Goal: Information Seeking & Learning: Learn about a topic

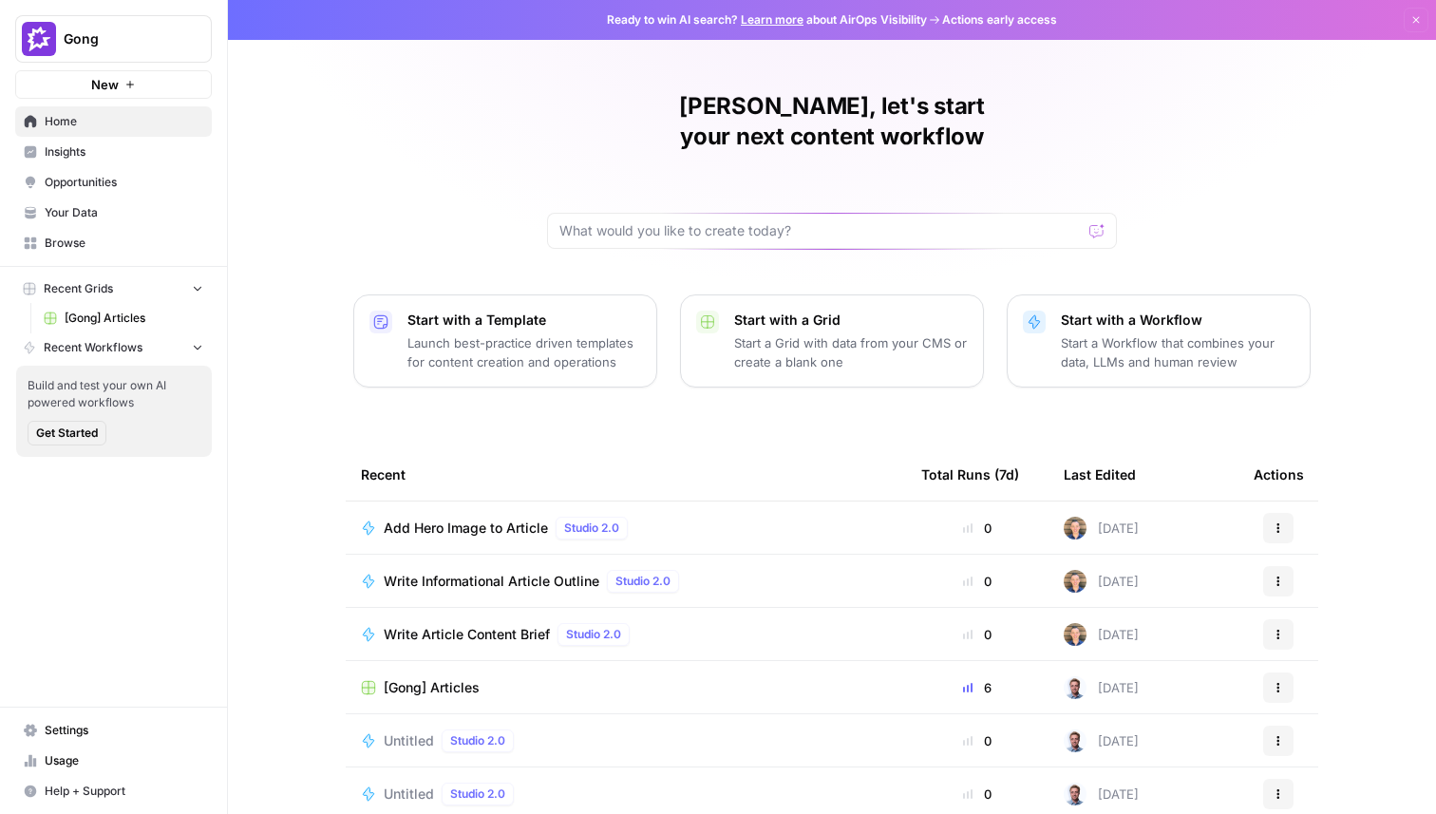
click at [70, 154] on span "Insights" at bounding box center [124, 151] width 159 height 17
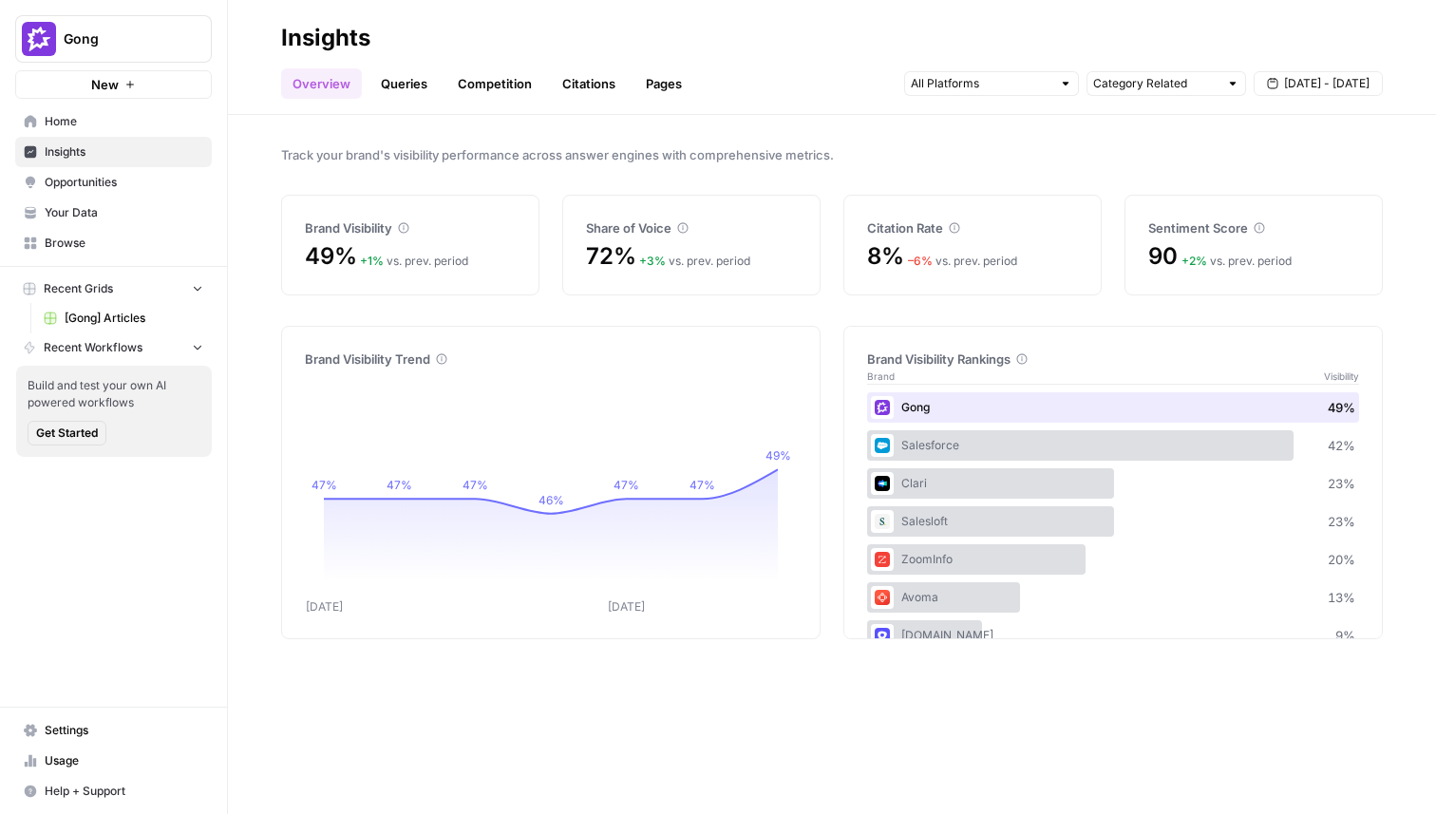
click at [406, 82] on link "Queries" at bounding box center [403, 83] width 69 height 30
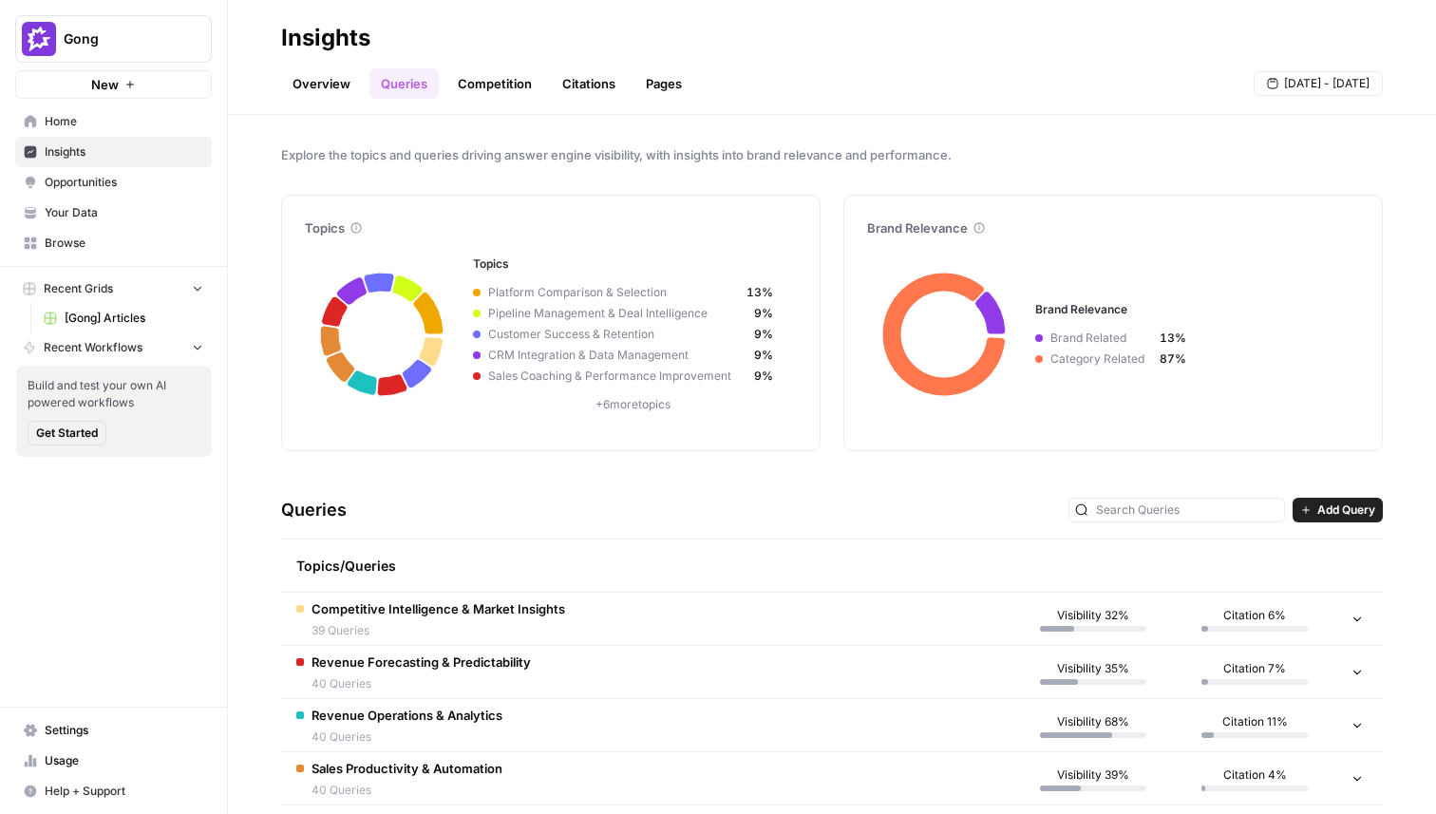
click at [493, 104] on header "Insights Overview Queries Competition Citations Pages [DATE] - [DATE]" at bounding box center [832, 57] width 1208 height 115
click at [492, 82] on link "Competition" at bounding box center [494, 83] width 97 height 30
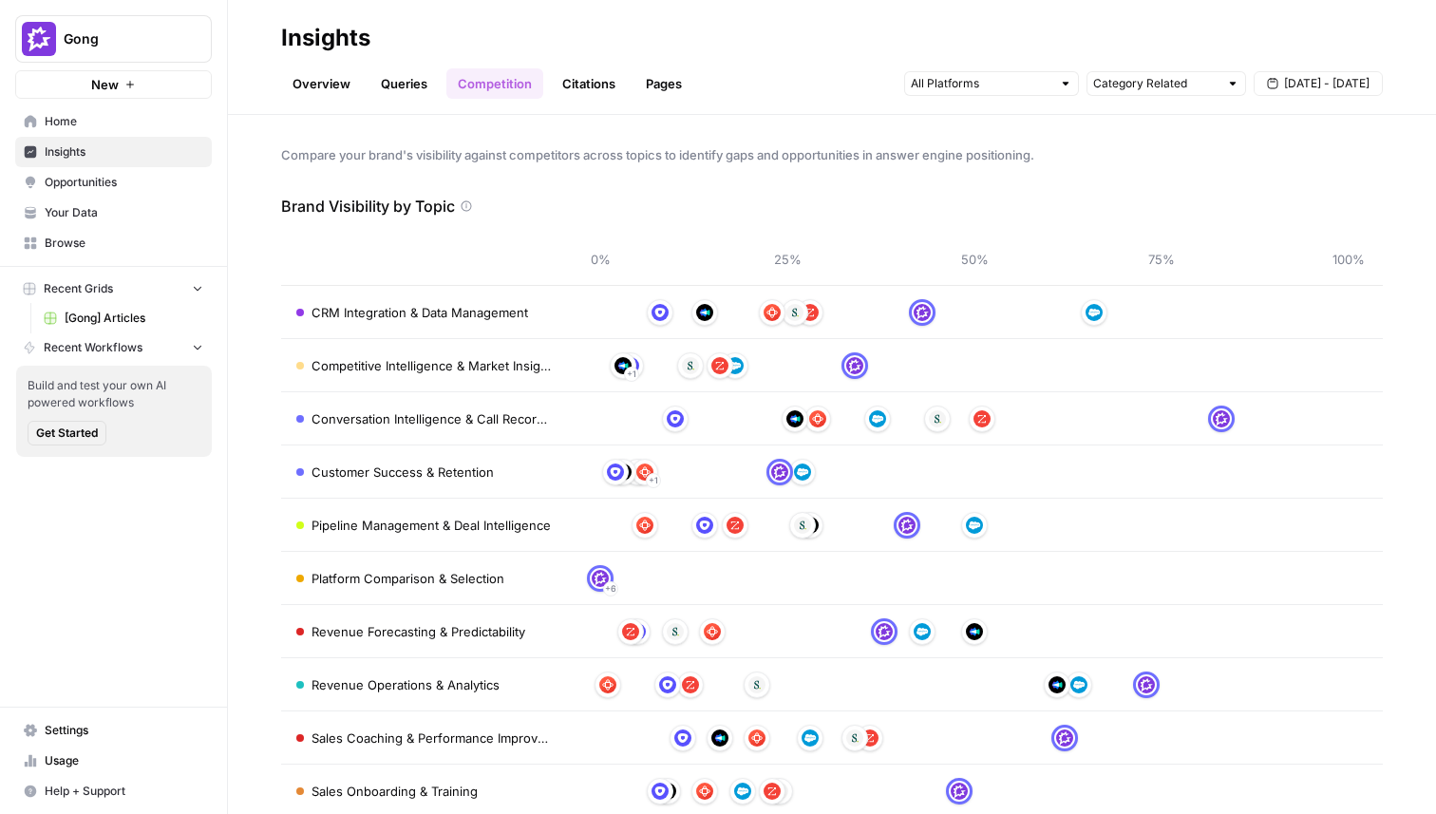
click at [578, 82] on link "Citations" at bounding box center [589, 83] width 76 height 30
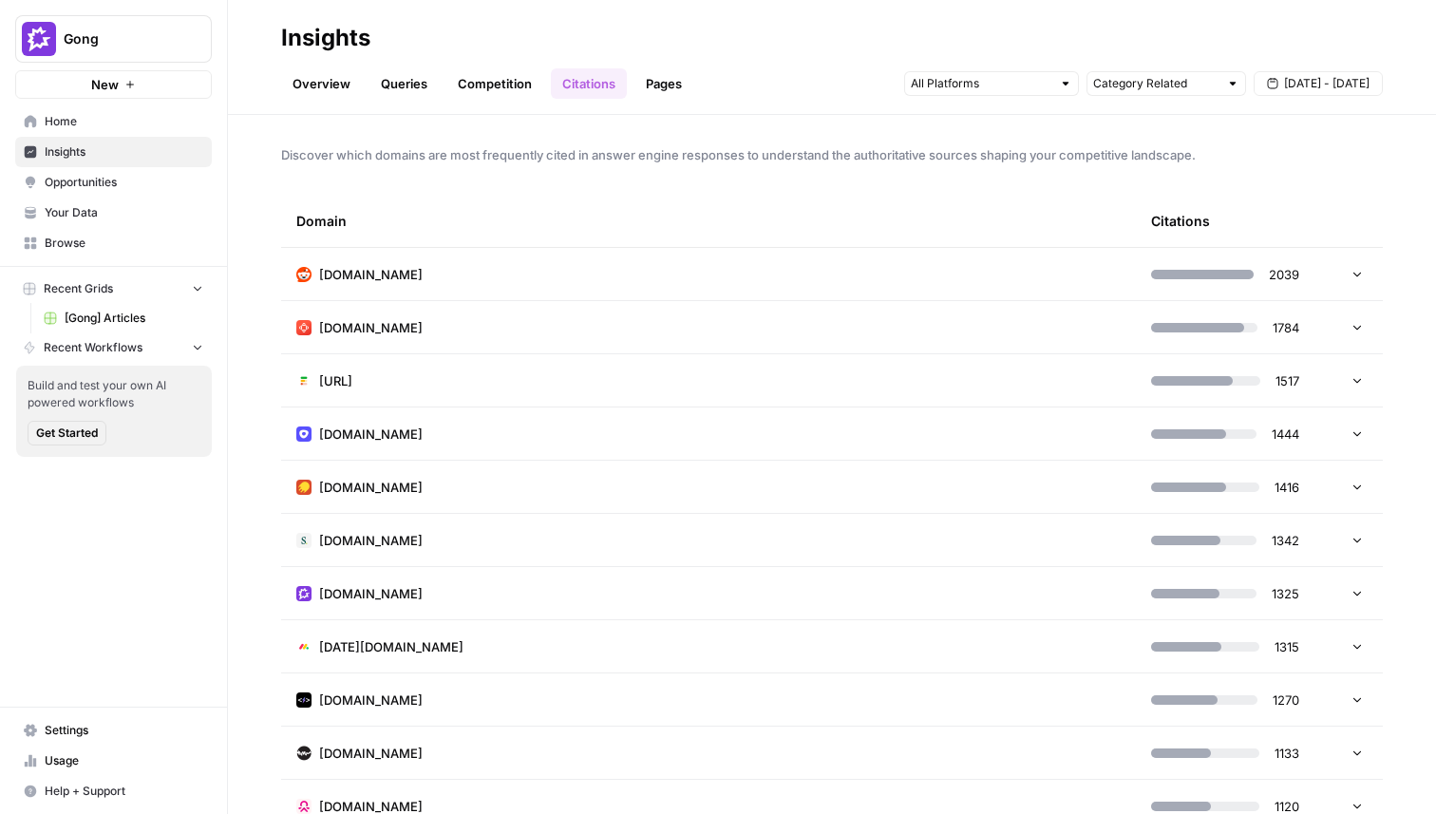
click at [569, 265] on td "[DOMAIN_NAME]" at bounding box center [708, 274] width 855 height 52
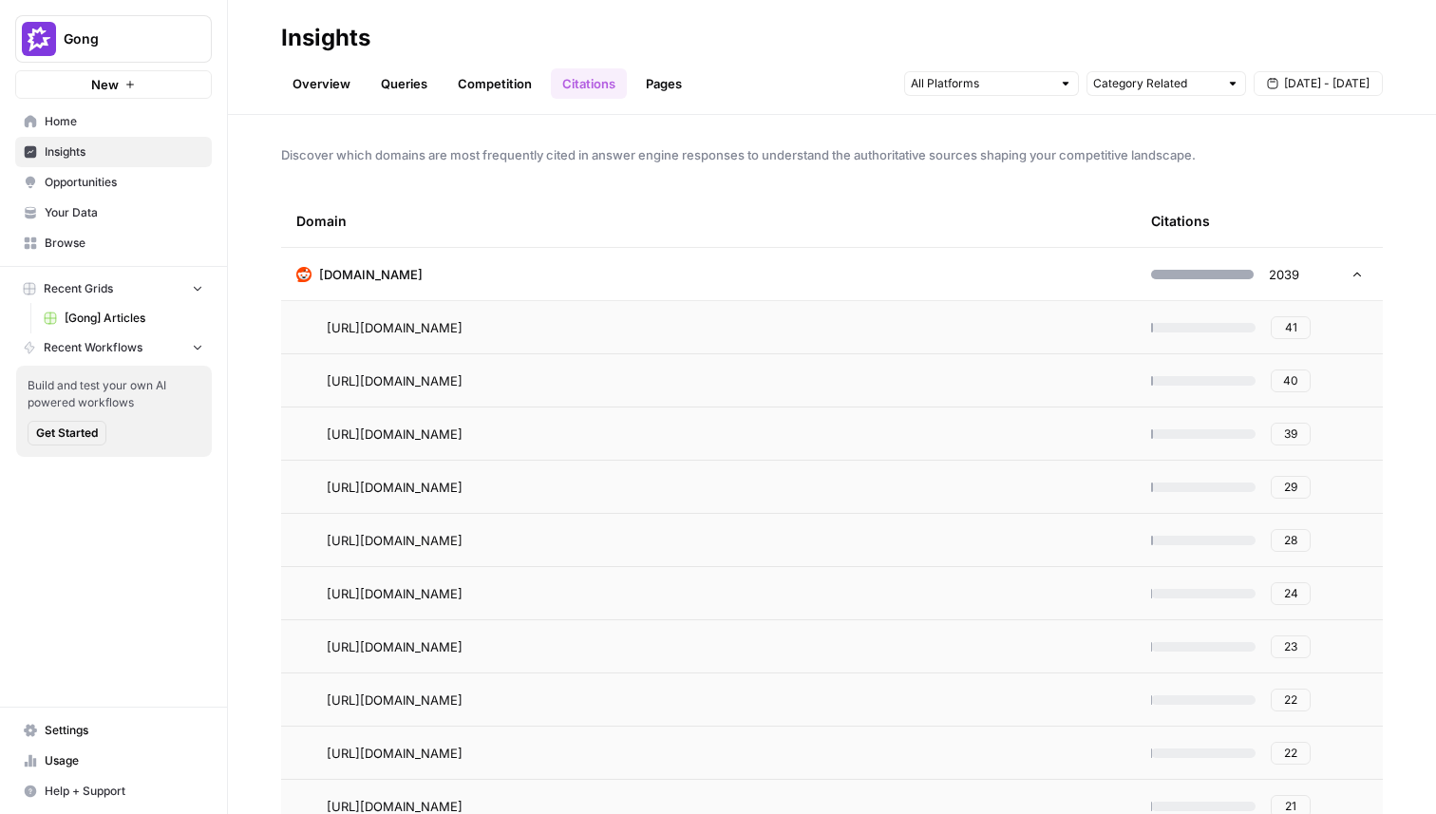
click at [569, 265] on td "[DOMAIN_NAME]" at bounding box center [708, 274] width 855 height 52
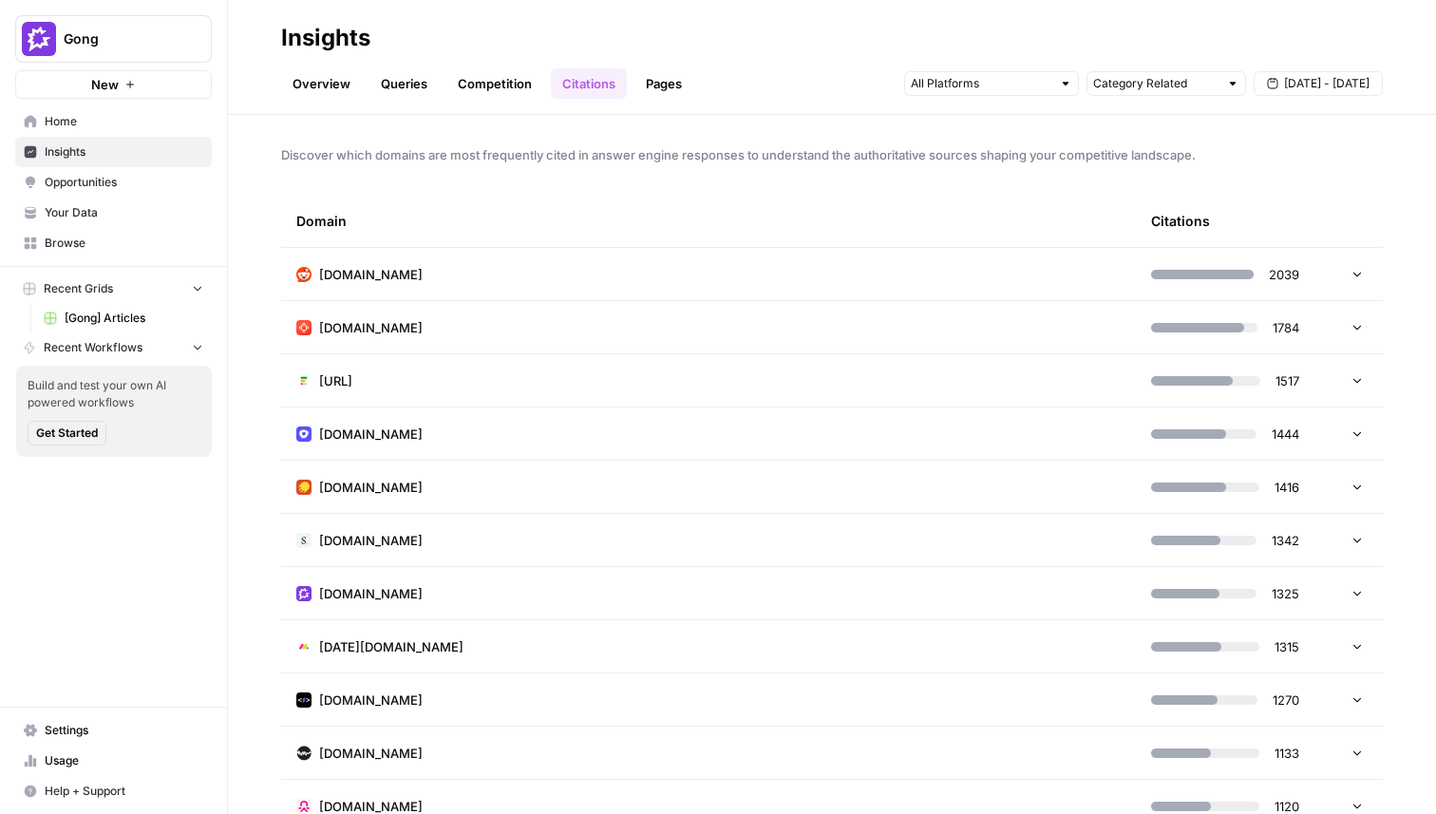
click at [757, 263] on td "[DOMAIN_NAME]" at bounding box center [708, 274] width 855 height 52
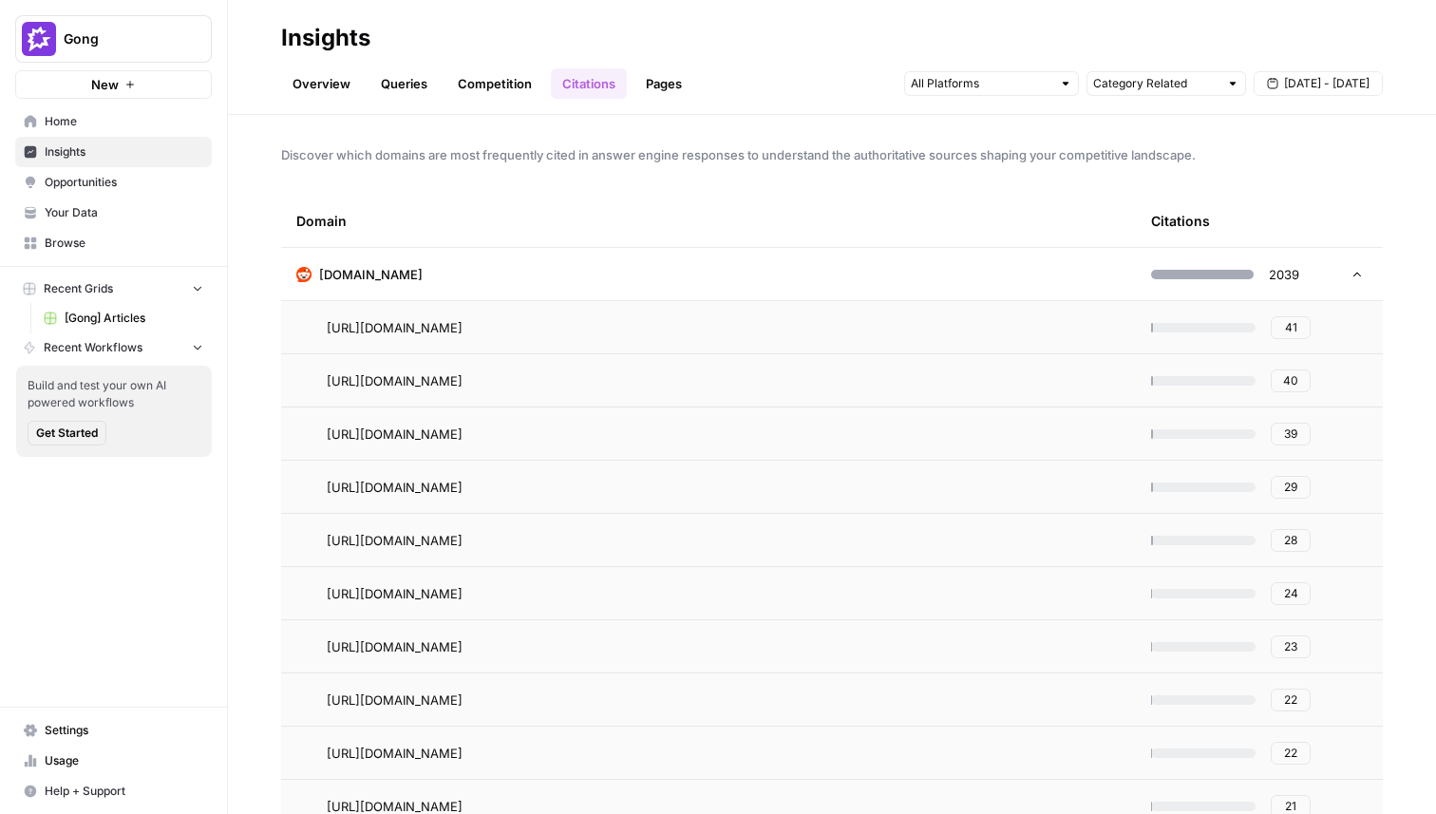
click at [757, 263] on td "[DOMAIN_NAME]" at bounding box center [708, 274] width 855 height 52
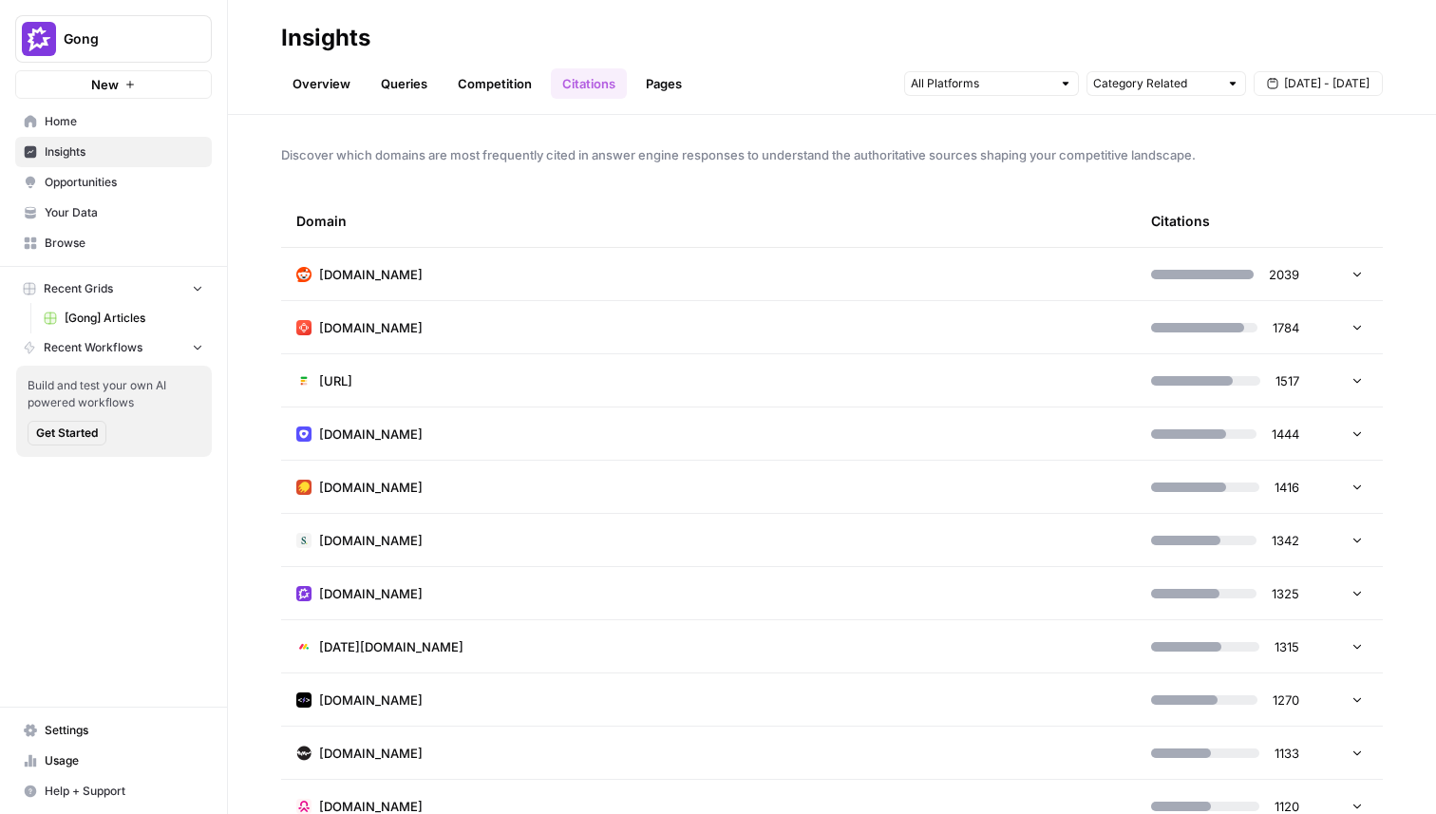
click at [448, 287] on td "[DOMAIN_NAME]" at bounding box center [708, 274] width 855 height 52
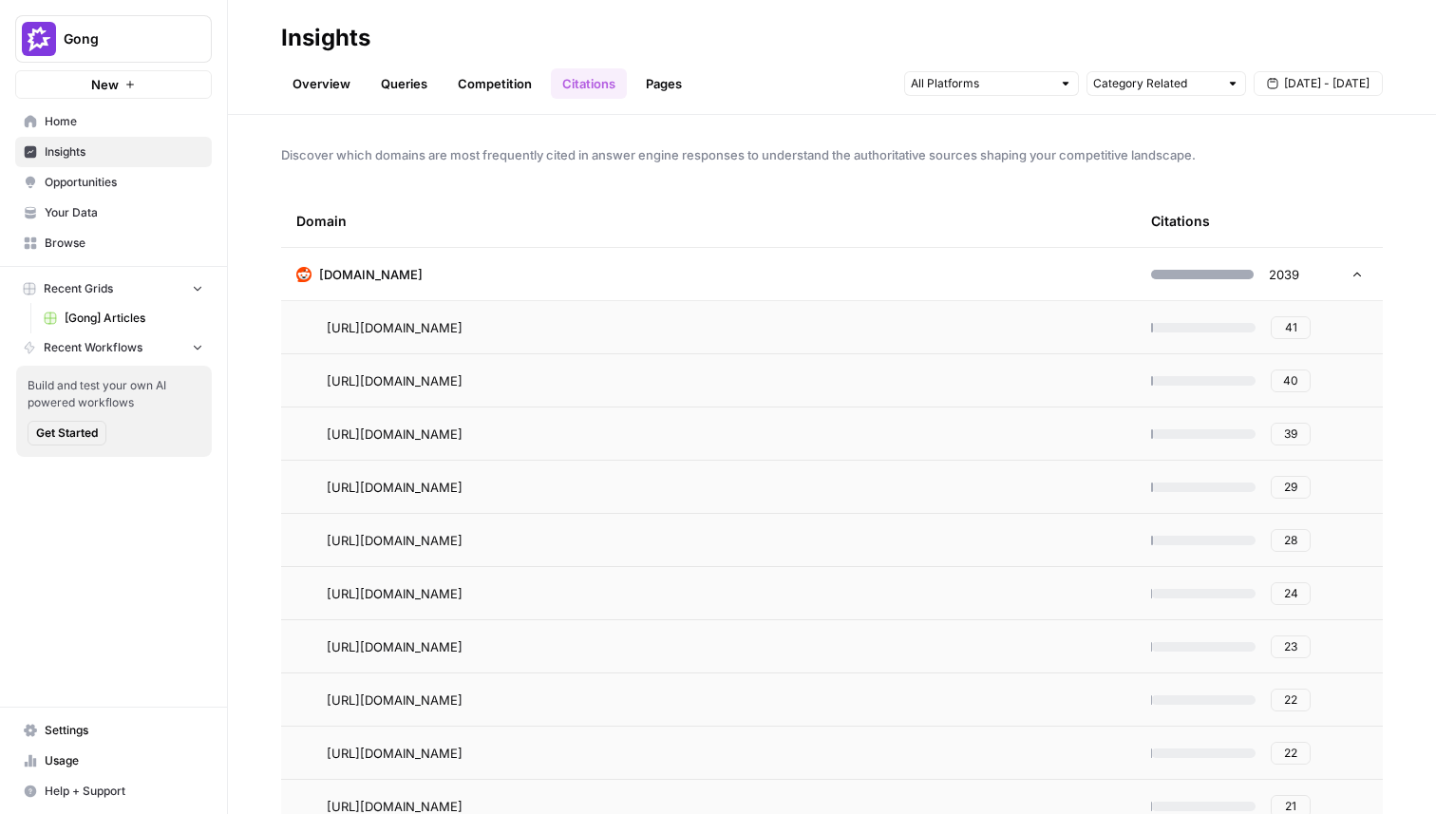
click at [448, 287] on td "[DOMAIN_NAME]" at bounding box center [708, 274] width 855 height 52
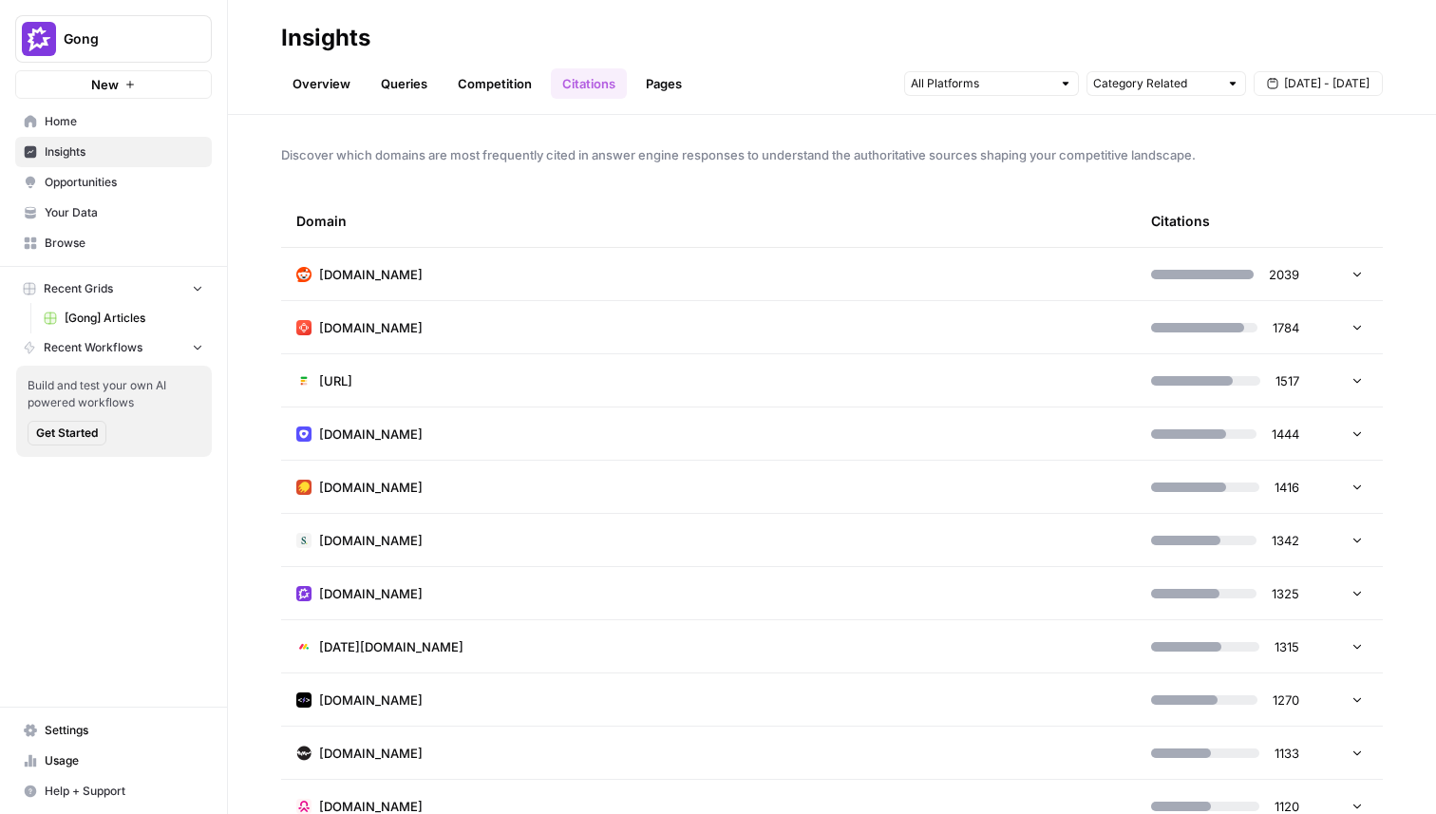
click at [432, 427] on td "[DOMAIN_NAME]" at bounding box center [708, 433] width 855 height 52
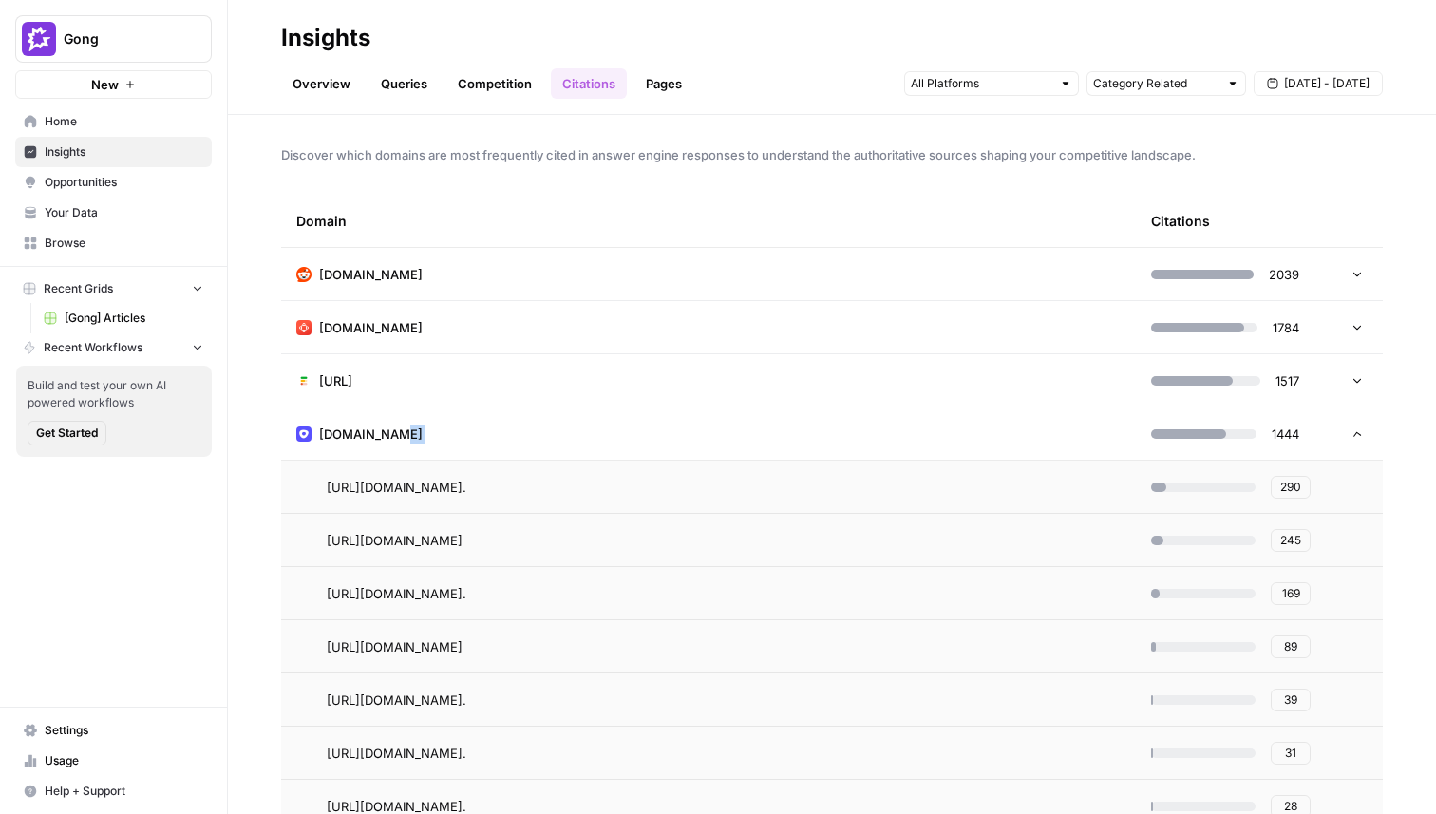
click at [432, 428] on td "[DOMAIN_NAME]" at bounding box center [708, 433] width 855 height 52
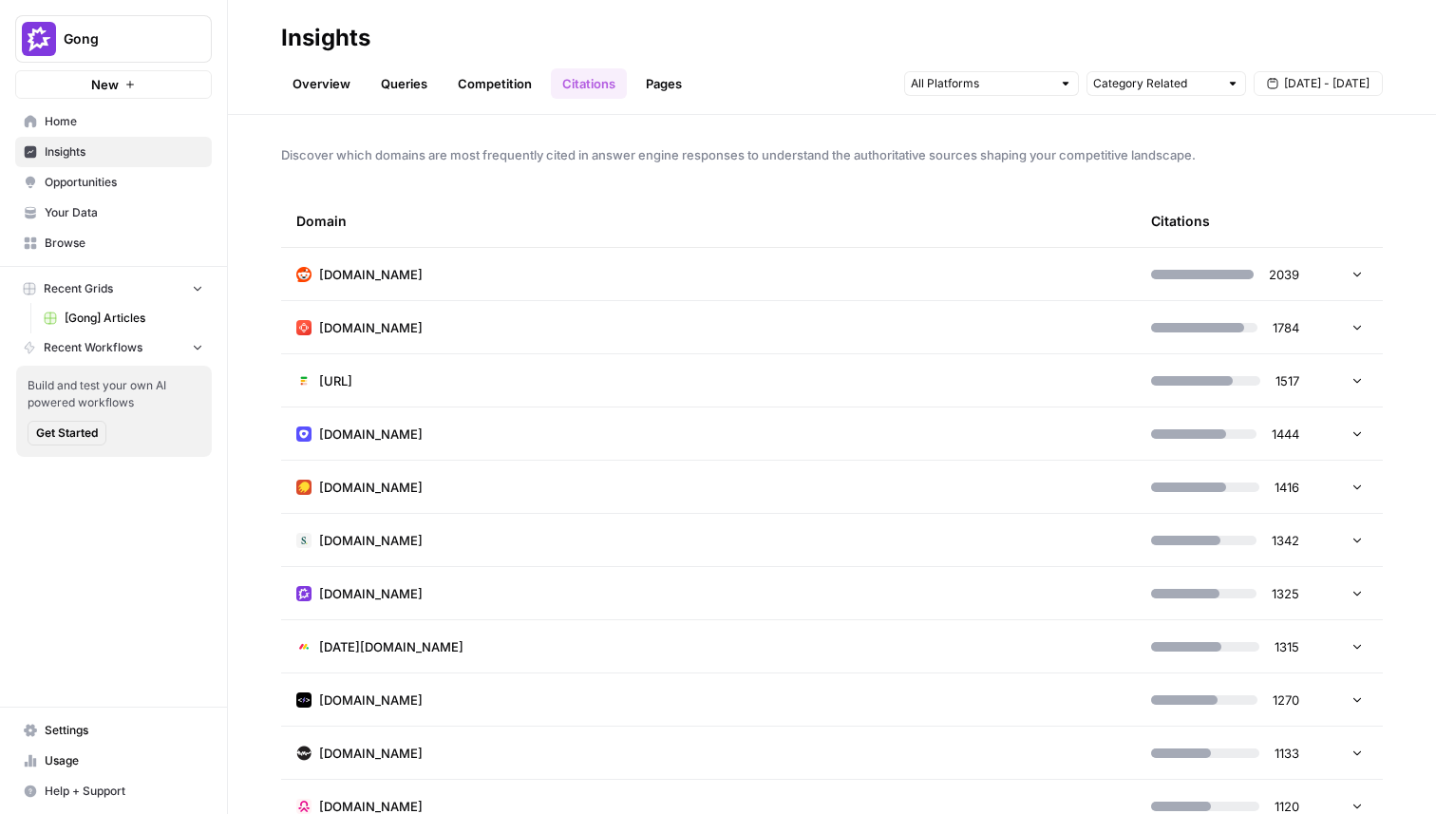
click at [475, 392] on td "[URL]" at bounding box center [708, 380] width 855 height 52
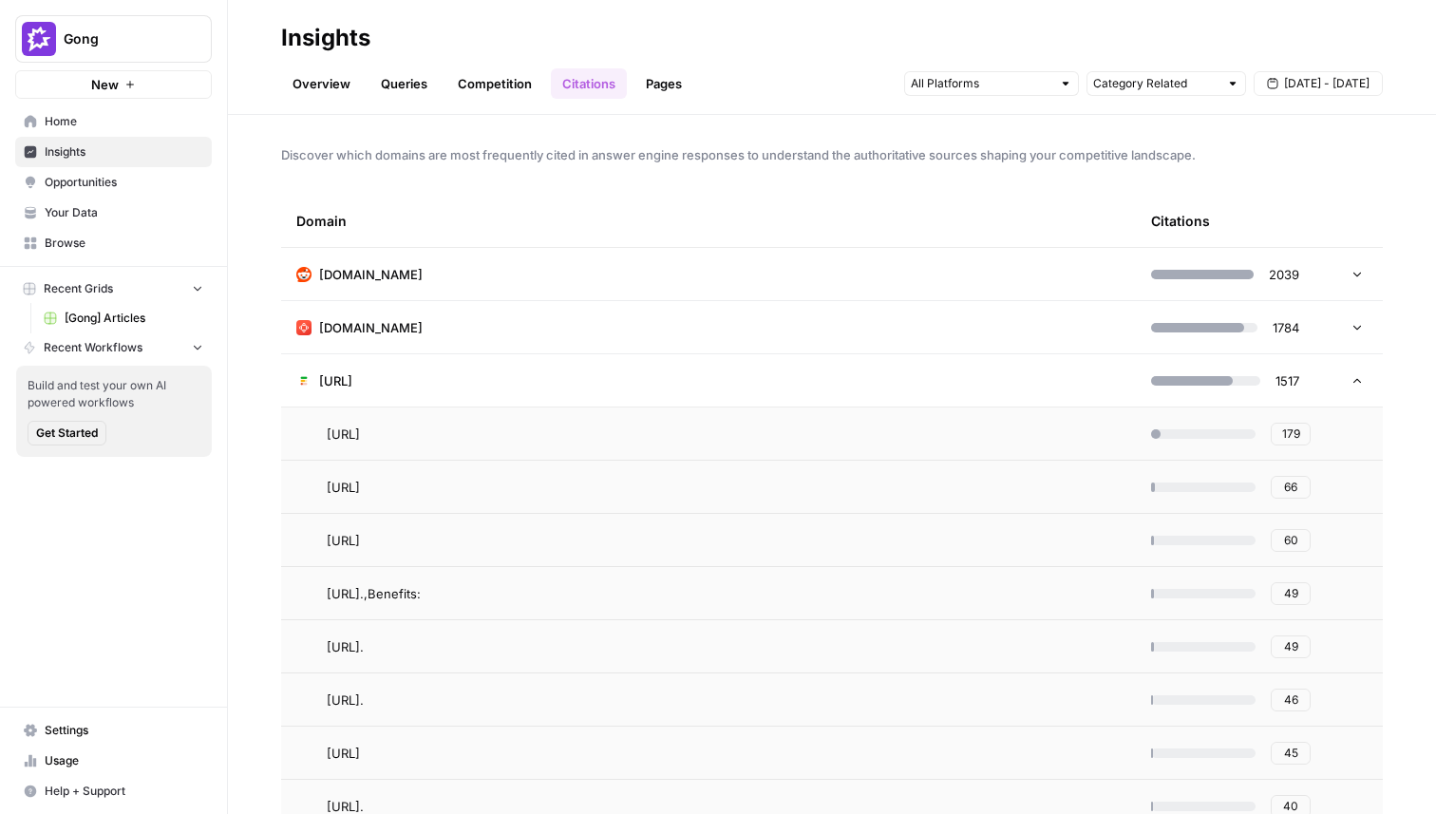
click at [475, 392] on td "[URL]" at bounding box center [708, 380] width 855 height 52
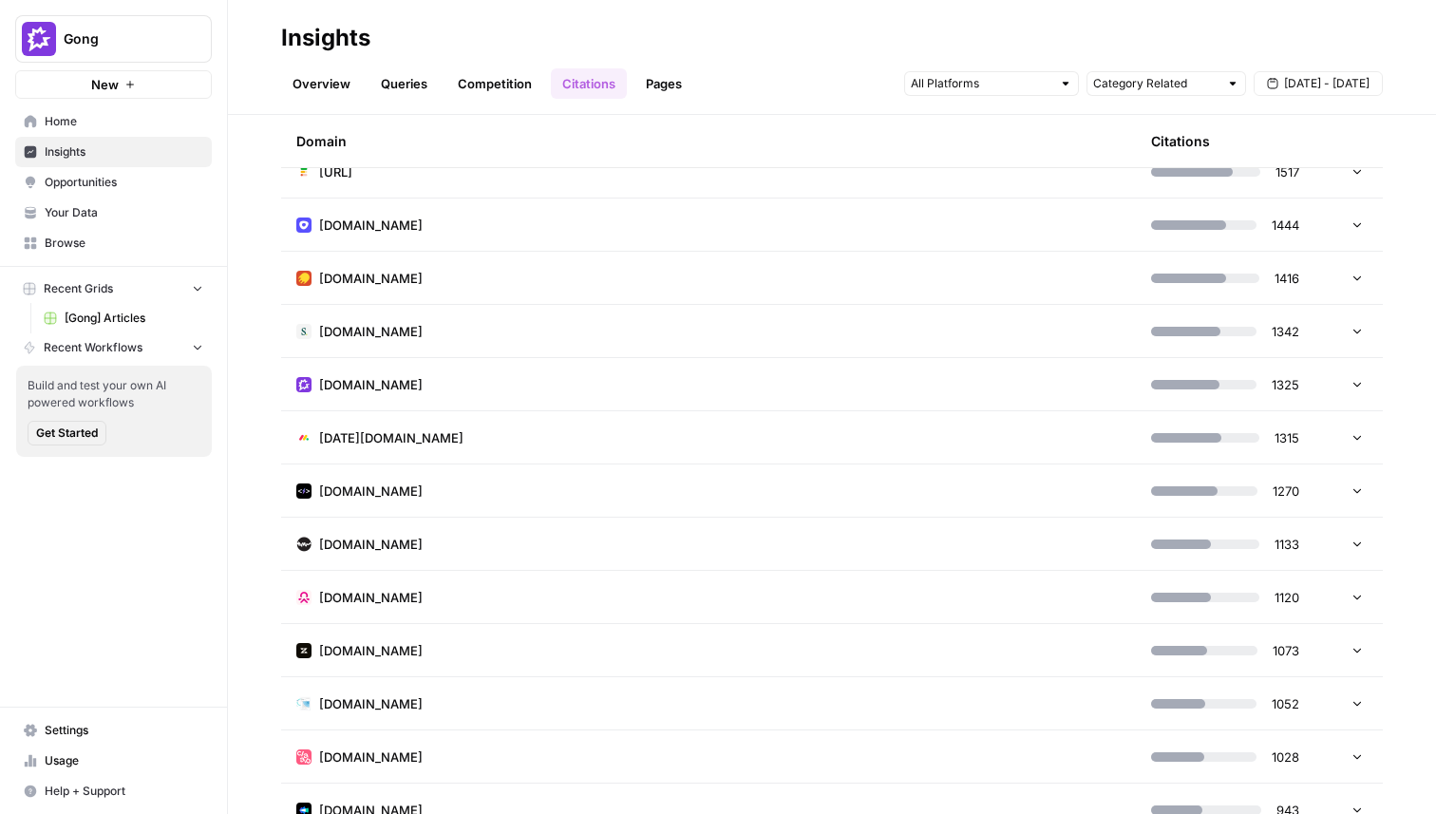
scroll to position [225, 0]
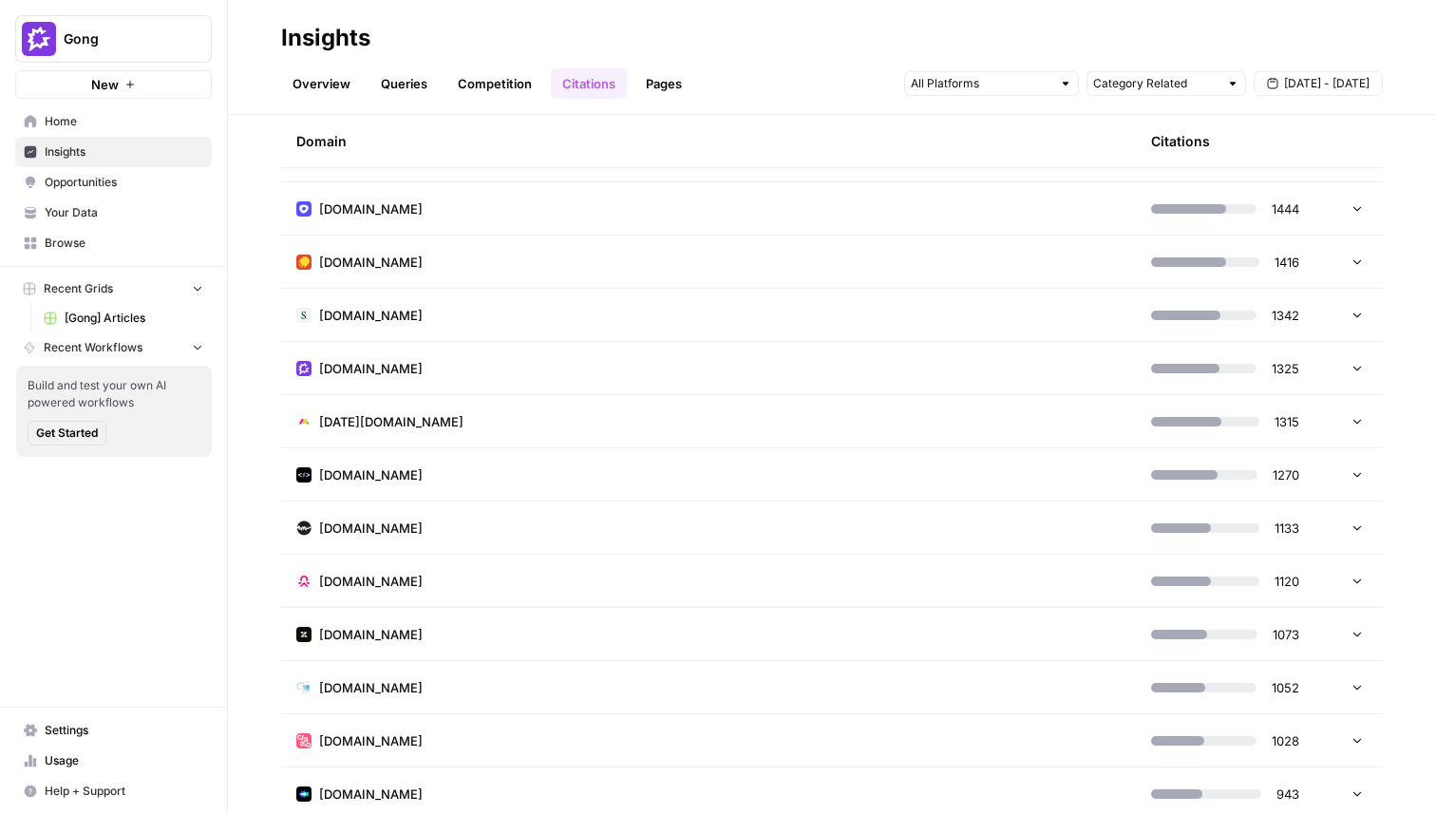
click at [506, 430] on td "[DATE][DOMAIN_NAME]" at bounding box center [708, 421] width 855 height 52
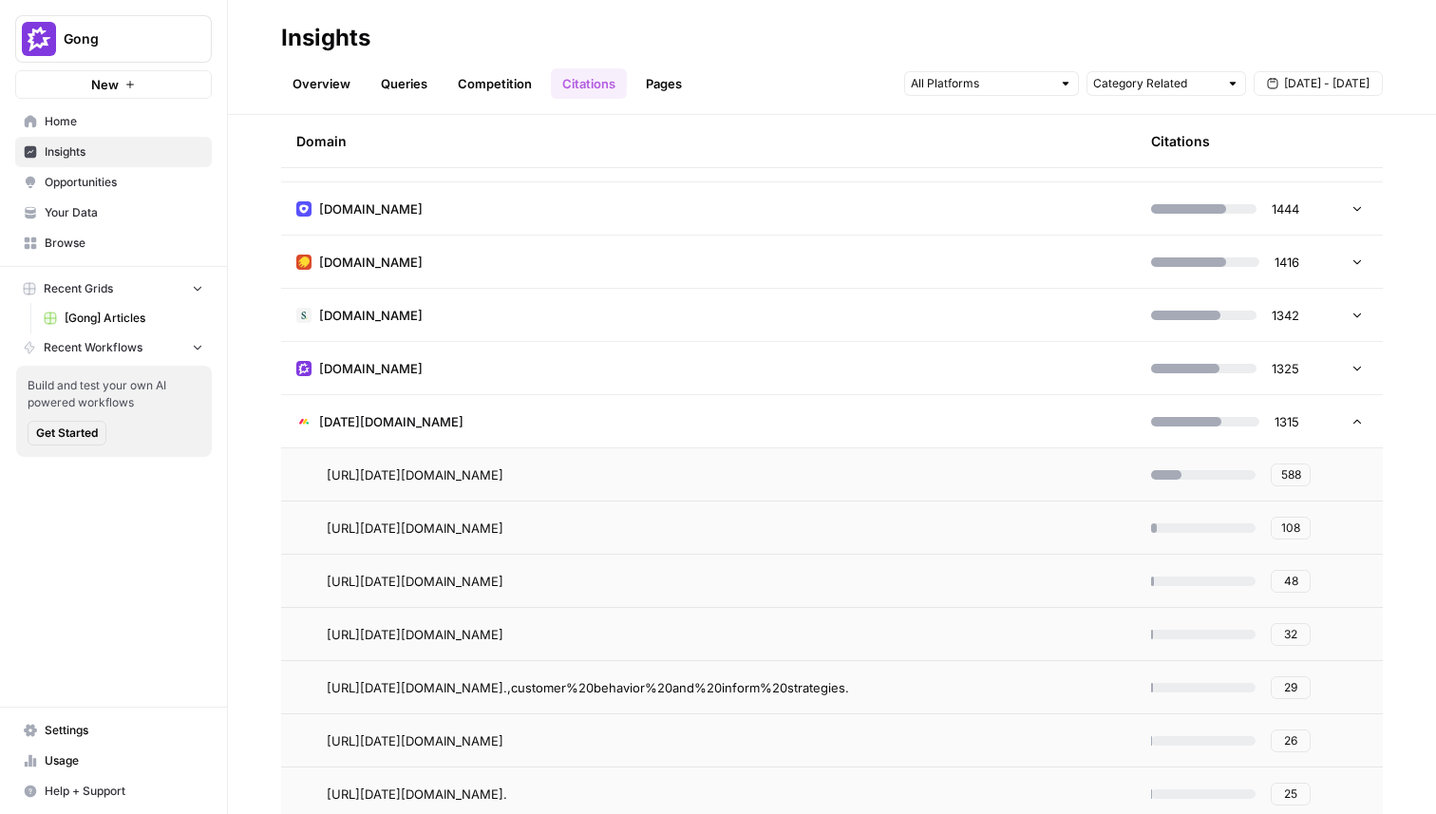
scroll to position [208, 0]
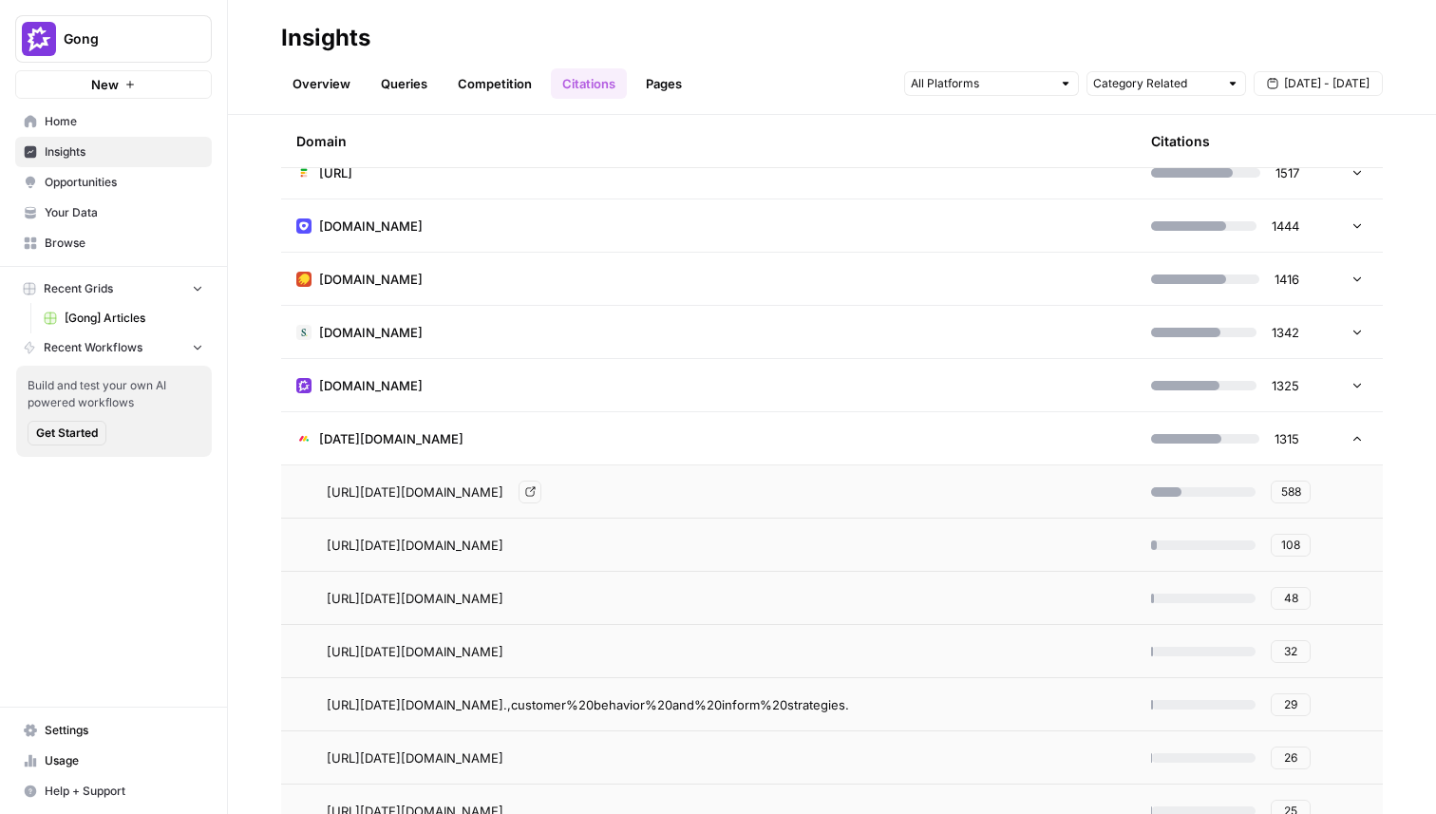
click at [395, 430] on span "[DATE][DOMAIN_NAME]" at bounding box center [391, 438] width 144 height 19
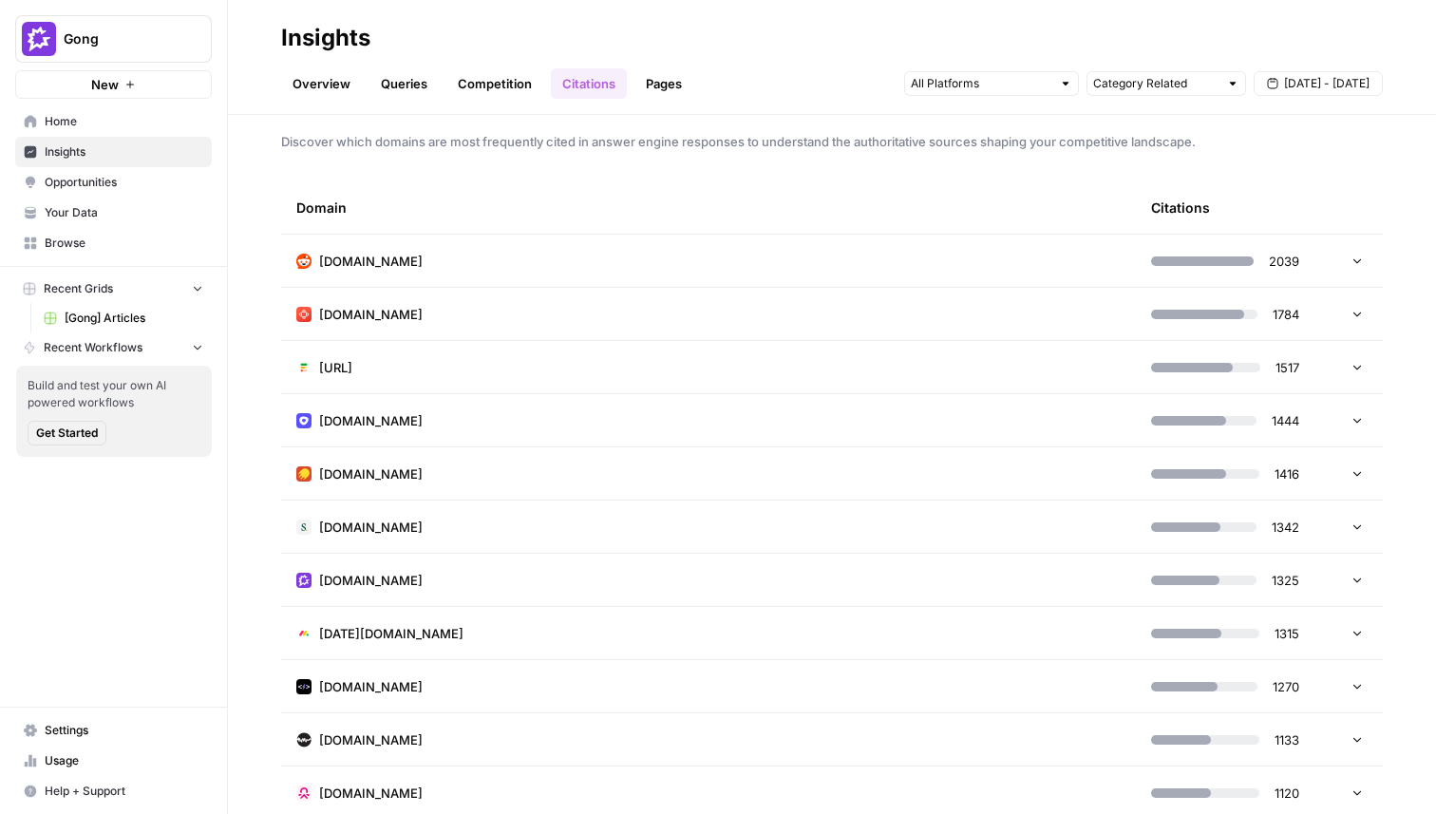
scroll to position [0, 0]
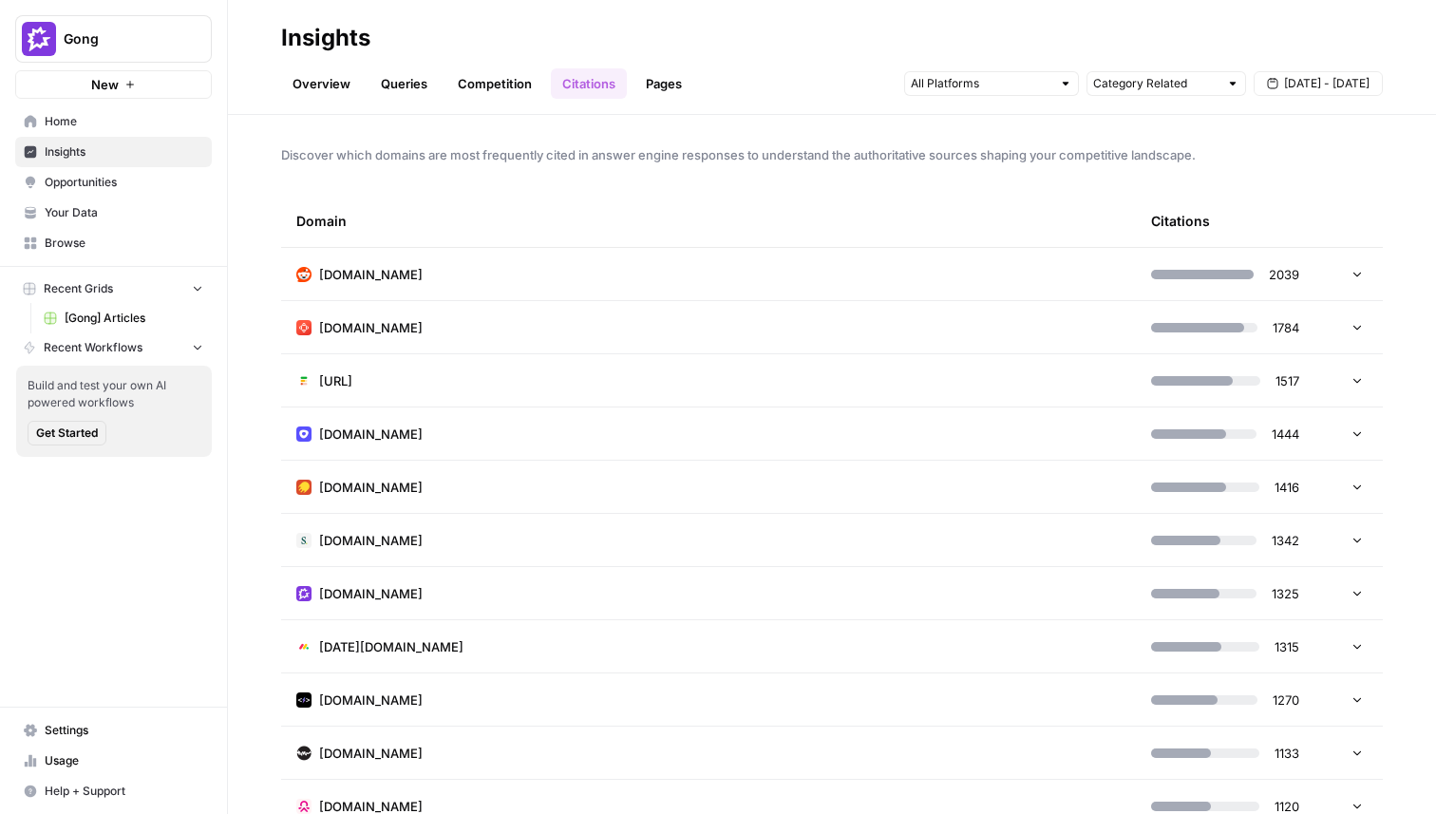
click at [668, 88] on link "Pages" at bounding box center [663, 83] width 59 height 30
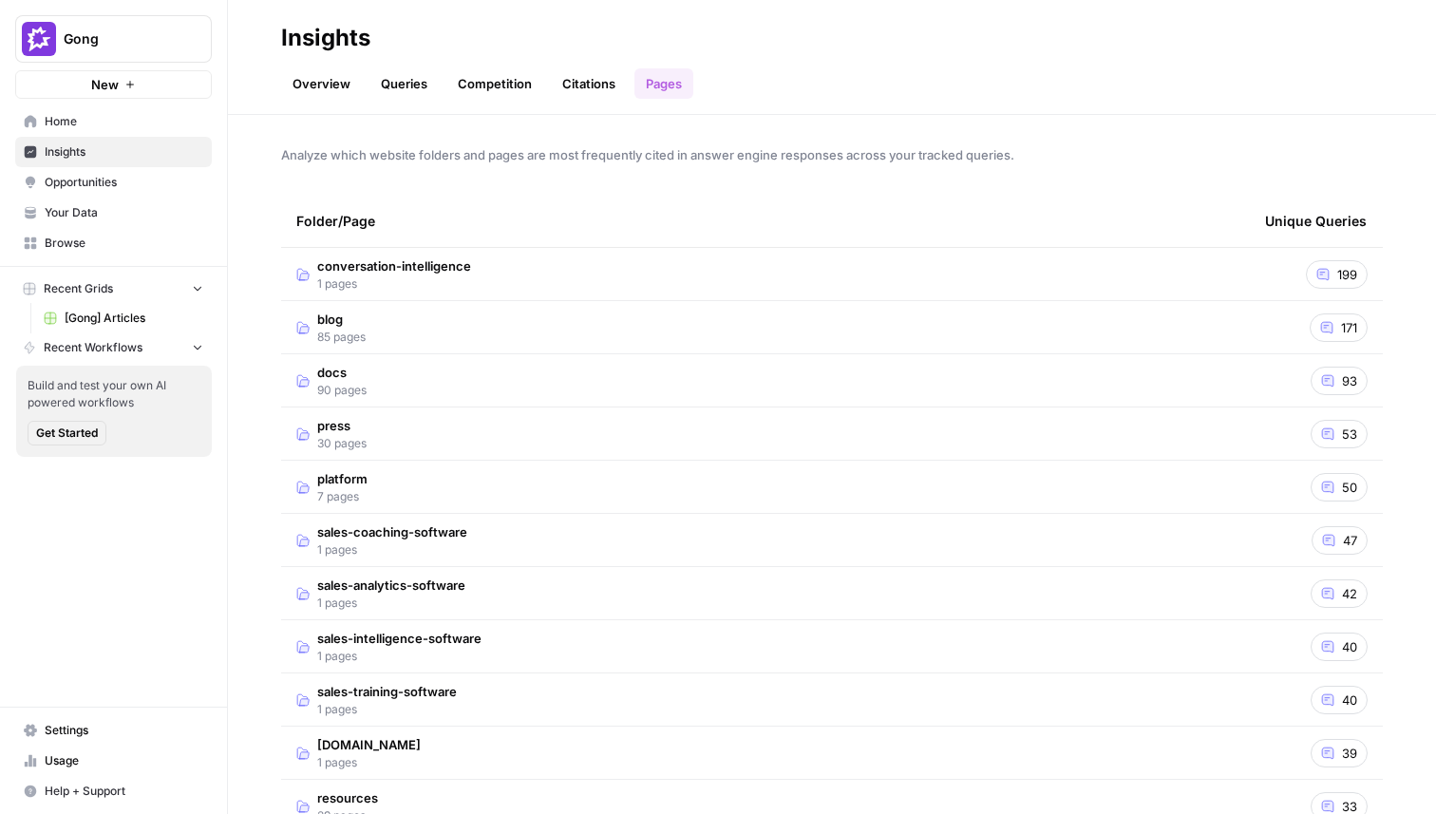
click at [322, 74] on link "Overview" at bounding box center [321, 83] width 81 height 30
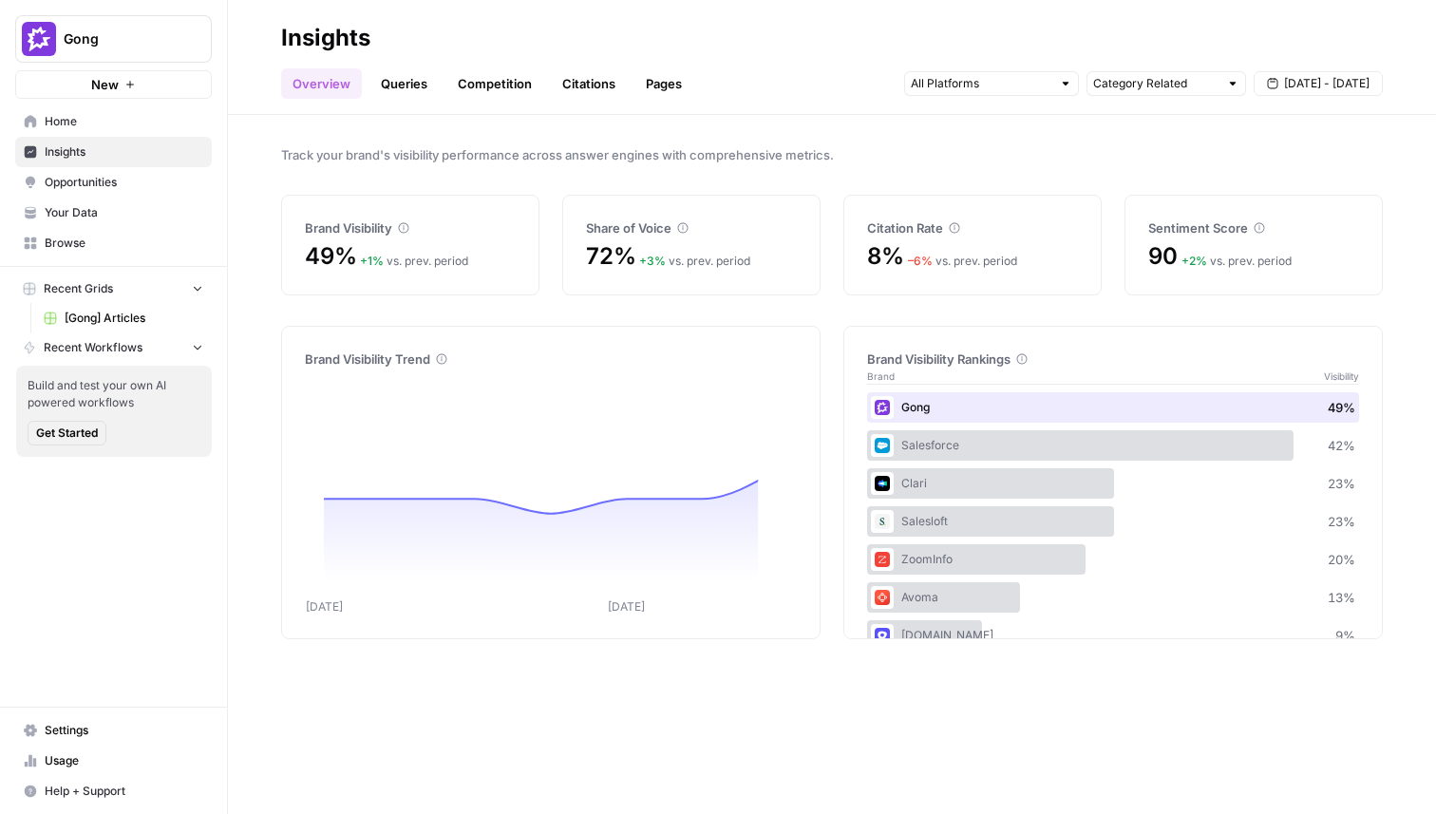
click at [649, 84] on link "Pages" at bounding box center [663, 83] width 59 height 30
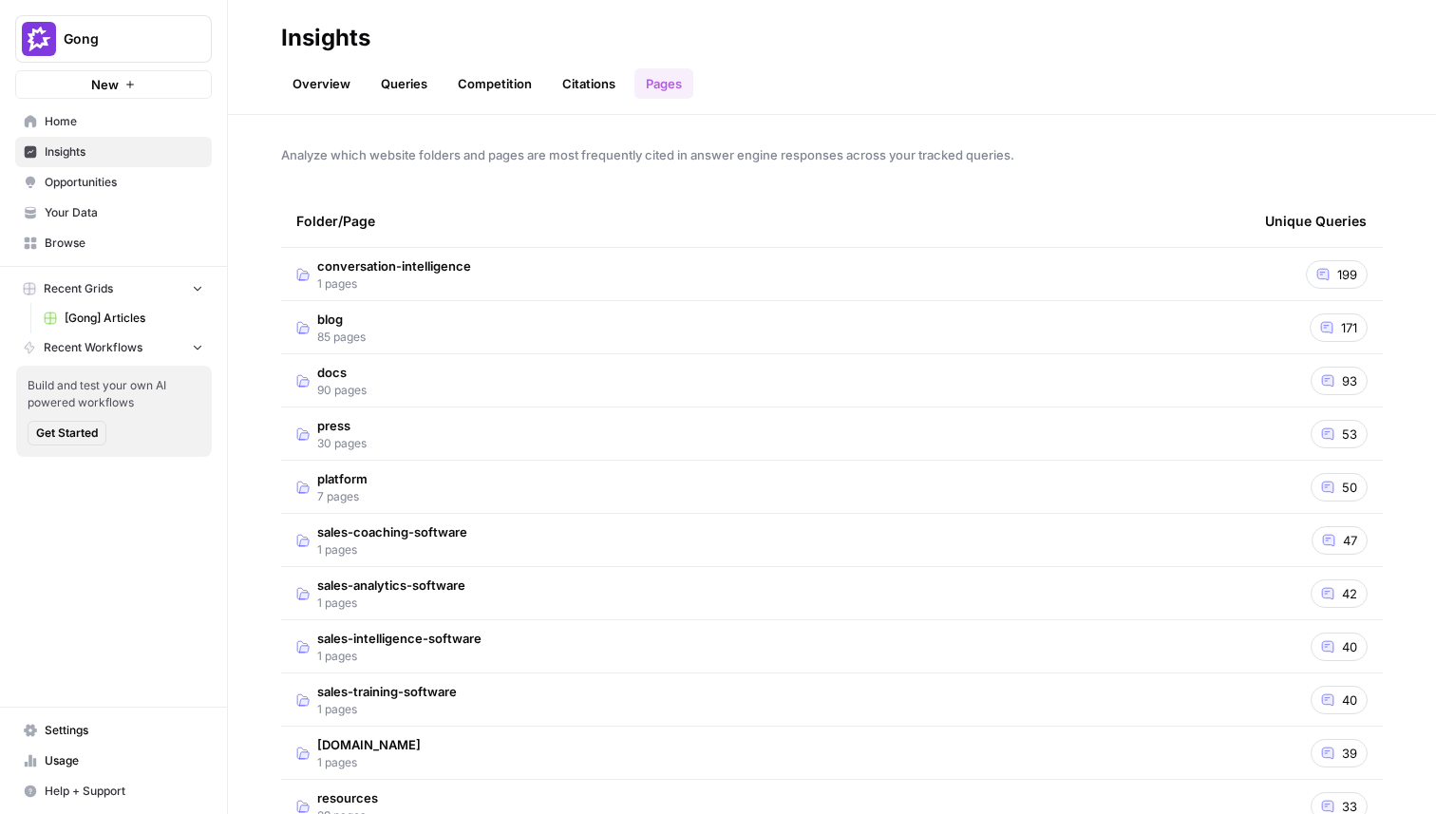
click at [541, 274] on td "conversation-intelligence 1 pages" at bounding box center [765, 274] width 969 height 52
click at [470, 324] on span "[URL][DOMAIN_NAME]" at bounding box center [402, 327] width 136 height 19
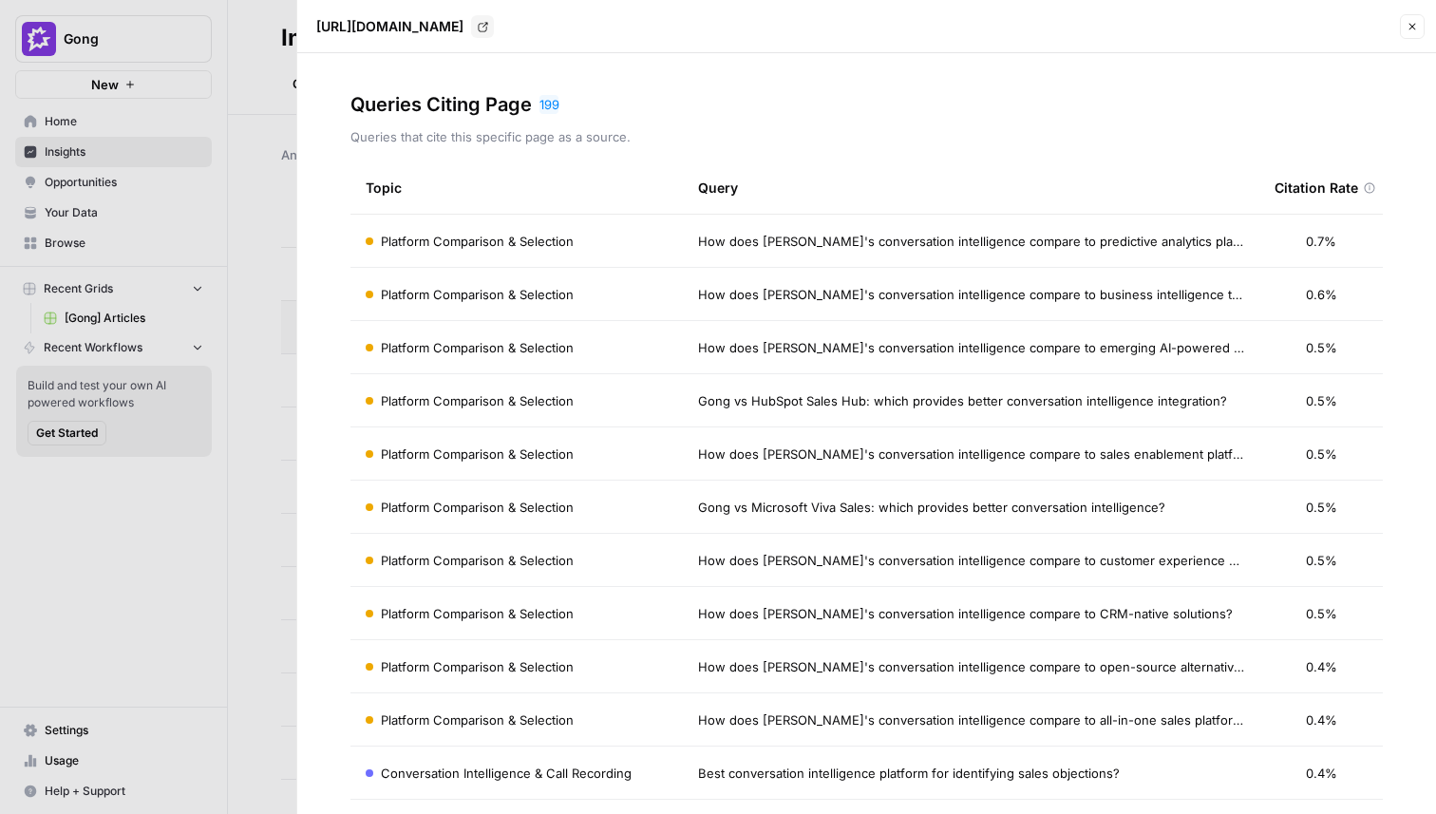
click at [1413, 21] on icon "button" at bounding box center [1411, 26] width 11 height 11
